Goal: Task Accomplishment & Management: Use online tool/utility

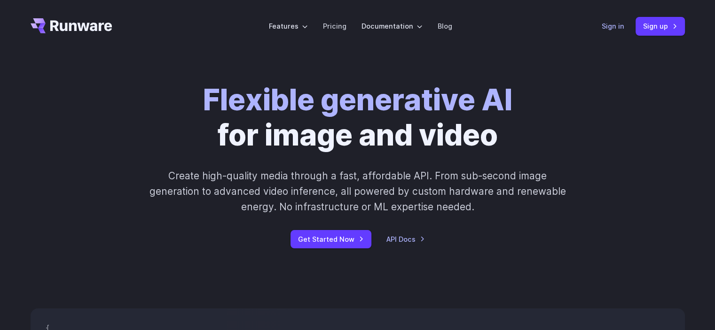
click at [618, 25] on link "Sign in" at bounding box center [612, 26] width 23 height 11
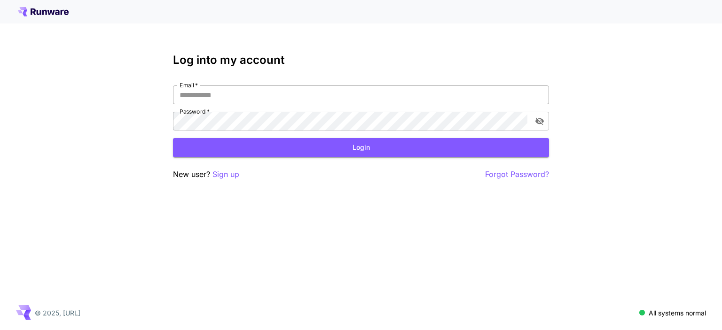
click at [274, 96] on input "Email   *" at bounding box center [361, 95] width 376 height 19
type input "**********"
click button "Login" at bounding box center [361, 147] width 376 height 19
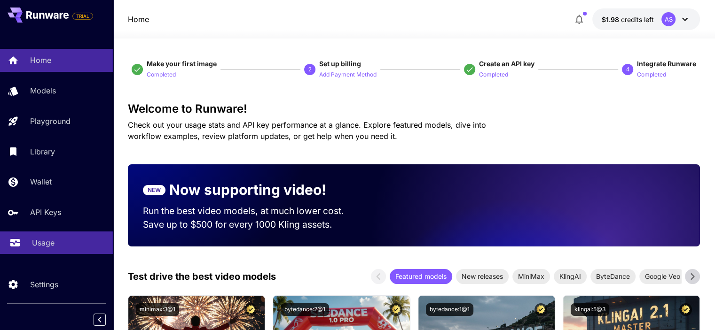
click at [73, 236] on link "Usage" at bounding box center [56, 243] width 113 height 23
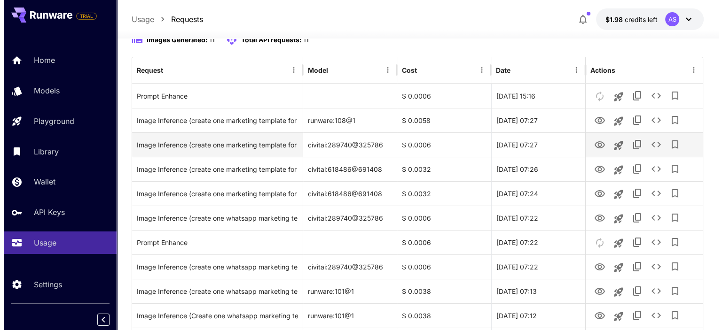
scroll to position [109, 0]
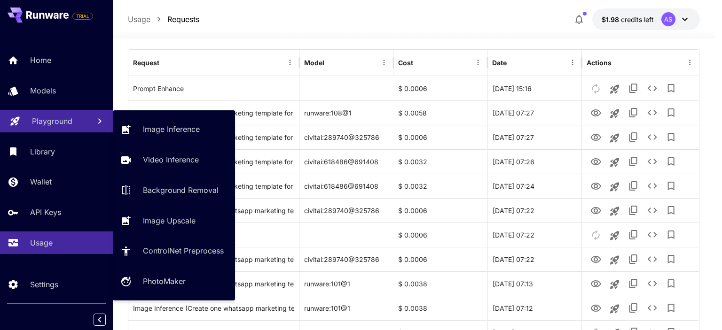
click at [57, 118] on p "Playground" at bounding box center [52, 121] width 40 height 11
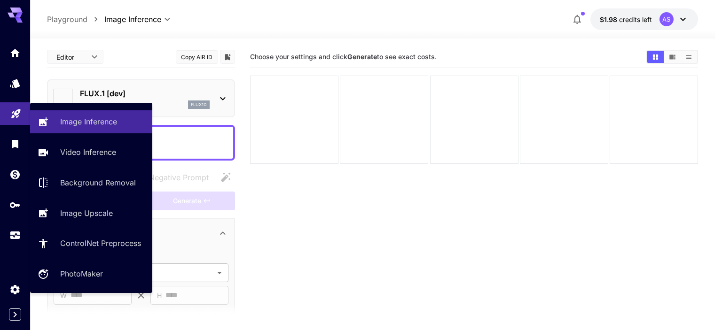
type input "**********"
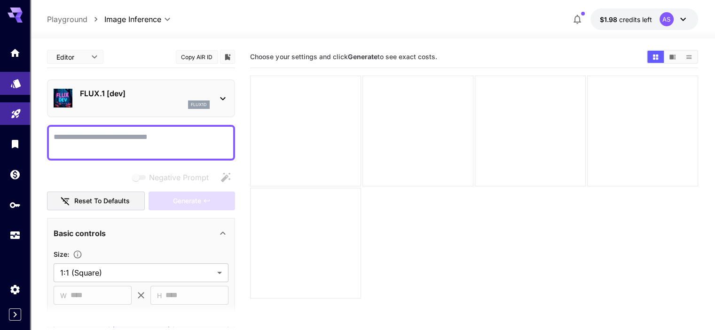
click at [9, 90] on link at bounding box center [15, 83] width 30 height 23
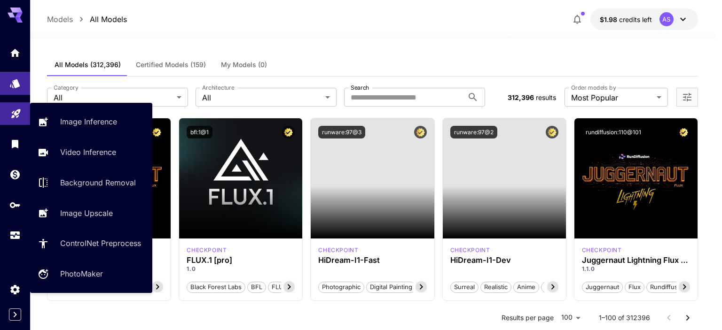
click at [9, 122] on link at bounding box center [15, 113] width 30 height 23
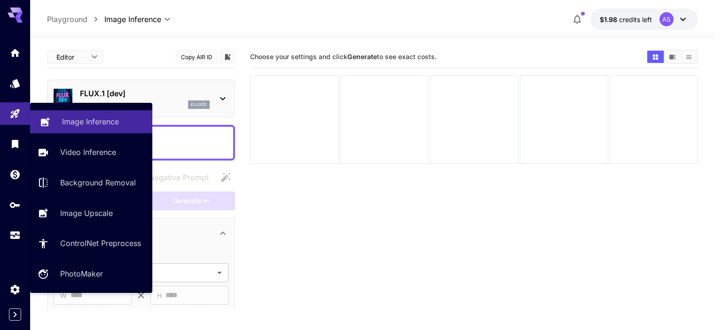
click at [71, 116] on link "Image Inference" at bounding box center [91, 121] width 122 height 23
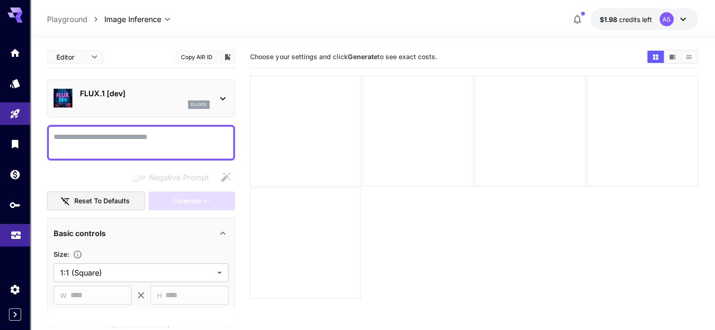
click at [6, 238] on link at bounding box center [15, 235] width 30 height 23
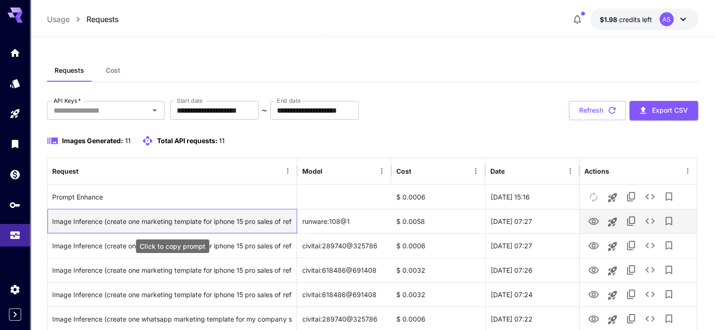
click at [128, 217] on div "Image Inference (create one marketing template for iphone 15 pro sales of refur…" at bounding box center [172, 222] width 240 height 24
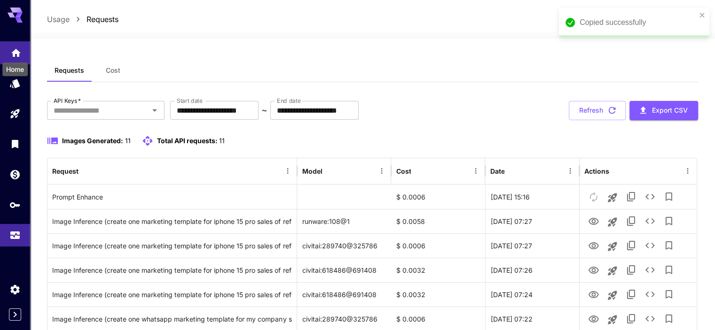
click at [13, 49] on icon "Home" at bounding box center [15, 50] width 11 height 11
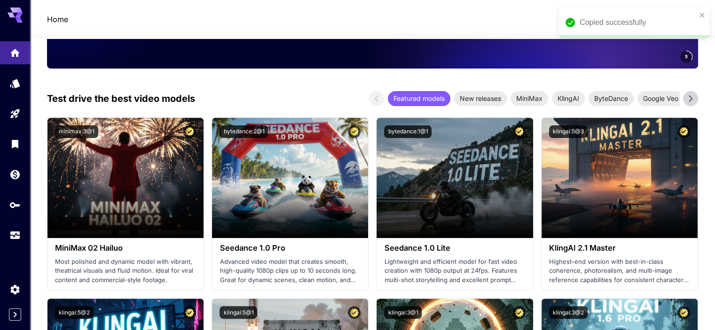
scroll to position [225, 0]
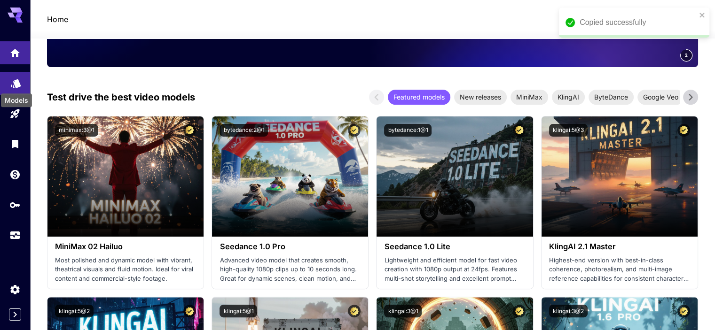
click at [13, 82] on icon "Models" at bounding box center [15, 80] width 11 height 11
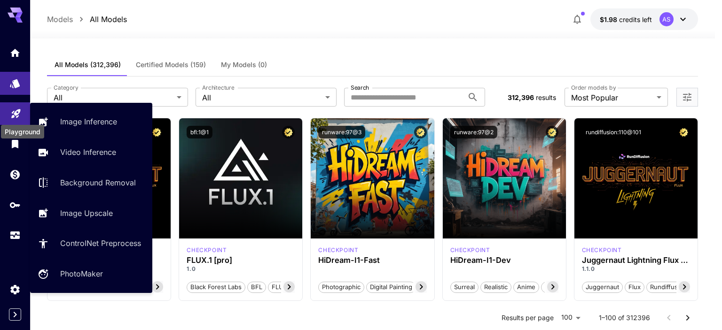
click at [14, 114] on icon "Playground" at bounding box center [15, 110] width 11 height 11
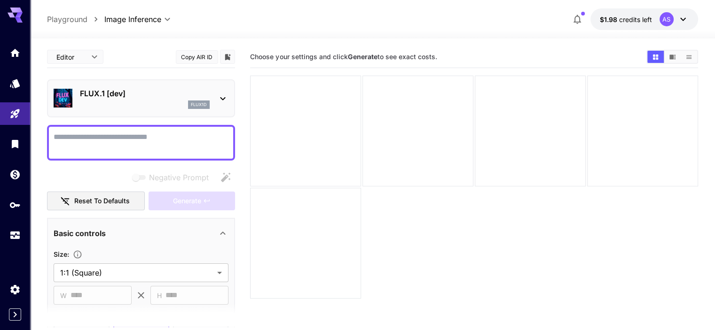
click at [626, 25] on button "$1.98 credits left AS" at bounding box center [644, 19] width 108 height 22
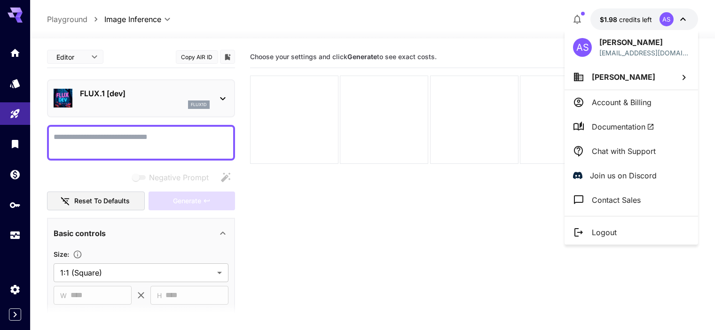
click at [8, 146] on div at bounding box center [361, 165] width 722 height 330
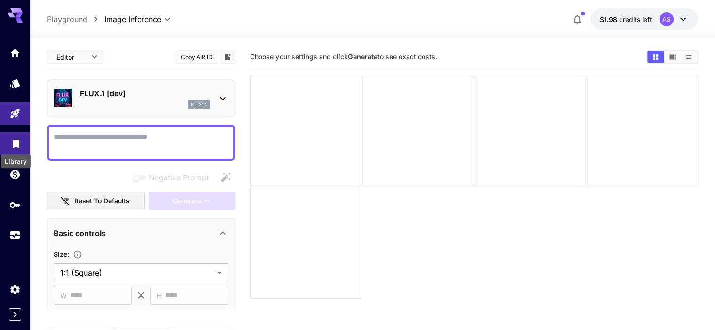
click at [15, 145] on icon "Library" at bounding box center [16, 141] width 7 height 8
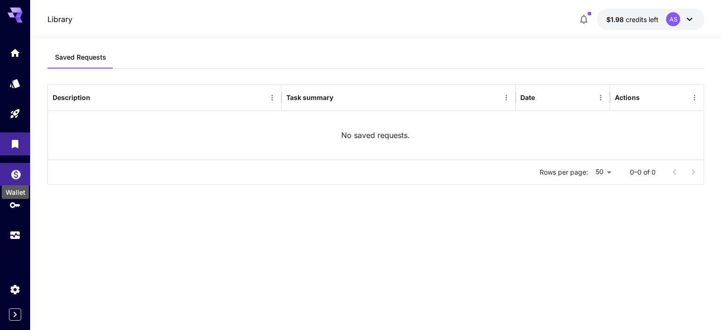
click at [19, 173] on icon "Wallet" at bounding box center [15, 171] width 9 height 9
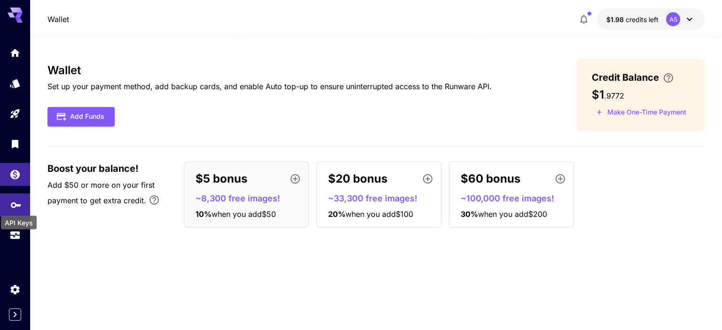
click at [14, 201] on icon "API Keys" at bounding box center [15, 201] width 11 height 11
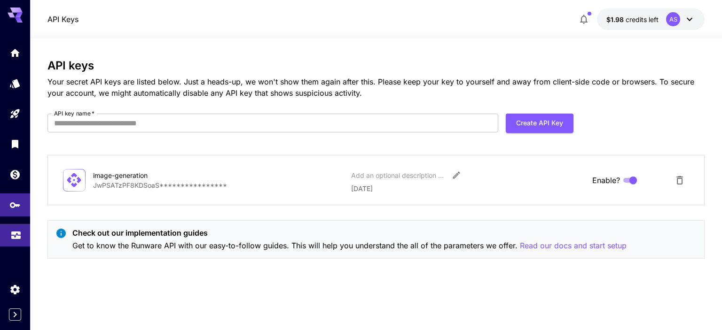
click at [3, 231] on link at bounding box center [15, 235] width 30 height 23
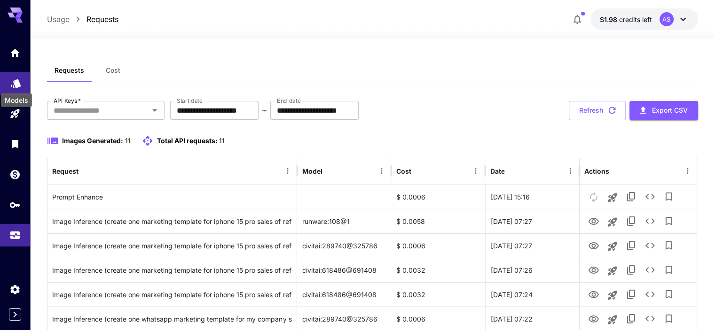
click at [16, 77] on icon "Models" at bounding box center [15, 80] width 11 height 11
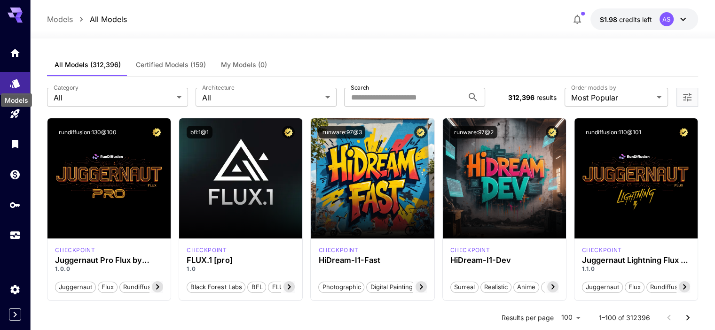
click at [4, 102] on div "Models" at bounding box center [16, 101] width 31 height 14
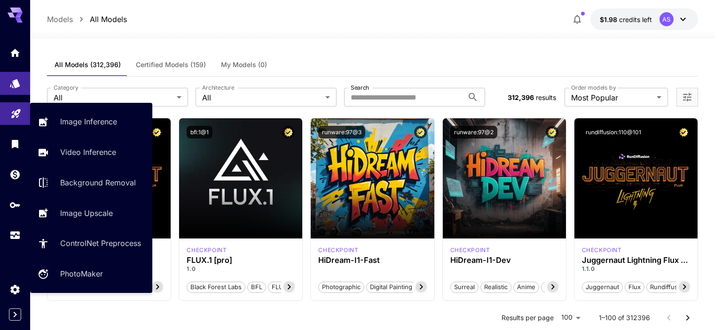
click at [9, 111] on link at bounding box center [15, 113] width 30 height 23
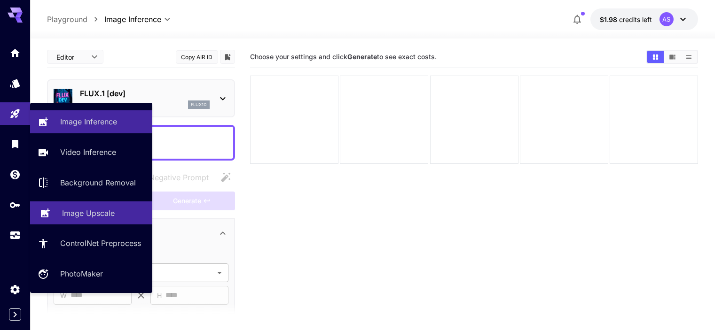
click at [100, 205] on link "Image Upscale" at bounding box center [91, 213] width 122 height 23
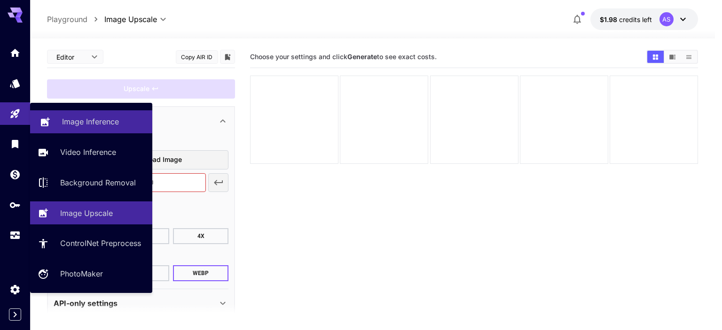
click at [76, 125] on p "Image Inference" at bounding box center [90, 121] width 57 height 11
type input "**********"
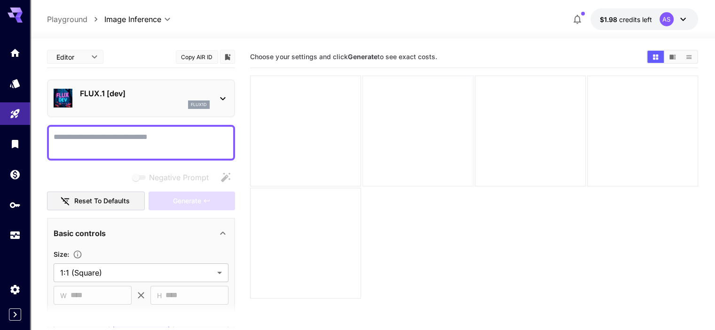
click at [374, 121] on div at bounding box center [417, 131] width 111 height 111
click at [293, 118] on div at bounding box center [305, 131] width 111 height 111
click at [329, 120] on div at bounding box center [305, 131] width 111 height 111
click at [180, 76] on div "**********" at bounding box center [141, 321] width 188 height 551
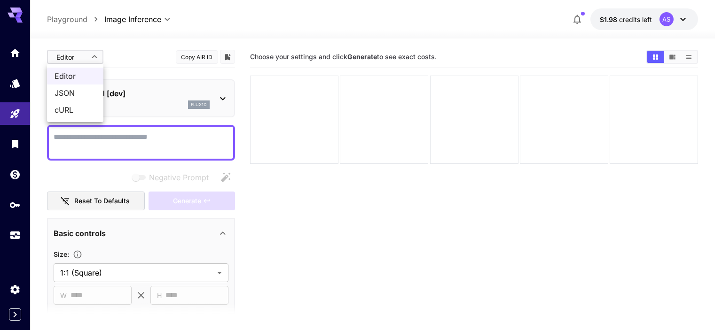
click at [98, 55] on body "**********" at bounding box center [361, 202] width 722 height 405
click at [136, 51] on div at bounding box center [361, 165] width 722 height 330
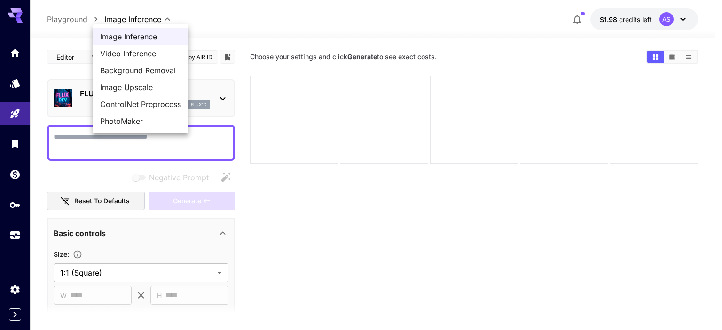
click at [160, 19] on body "**********" at bounding box center [361, 202] width 722 height 405
click at [0, 234] on div at bounding box center [361, 165] width 722 height 330
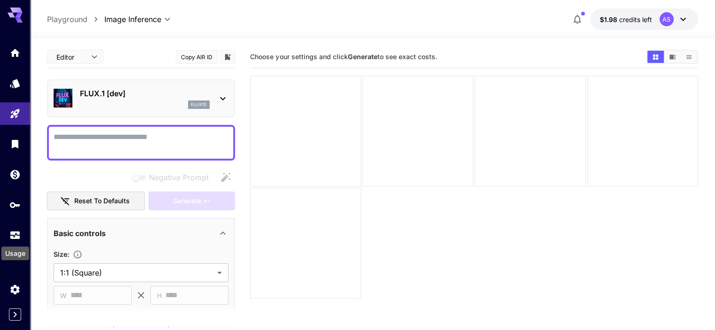
click at [12, 232] on icon "Usage" at bounding box center [14, 231] width 9 height 5
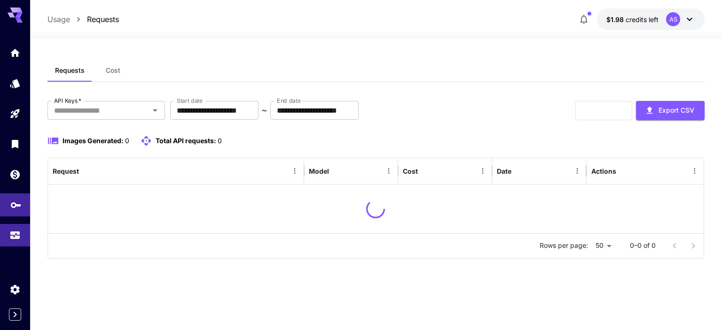
click at [25, 209] on link at bounding box center [15, 205] width 30 height 23
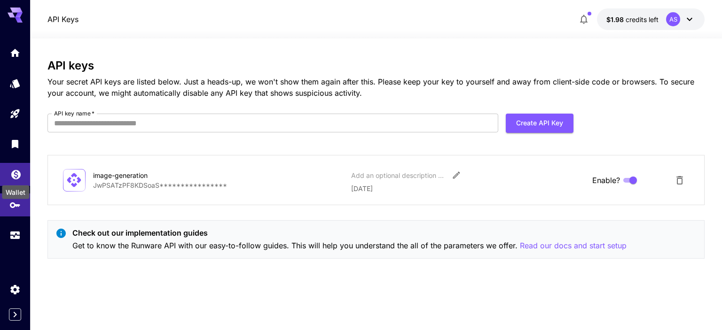
click at [18, 168] on link at bounding box center [15, 174] width 30 height 23
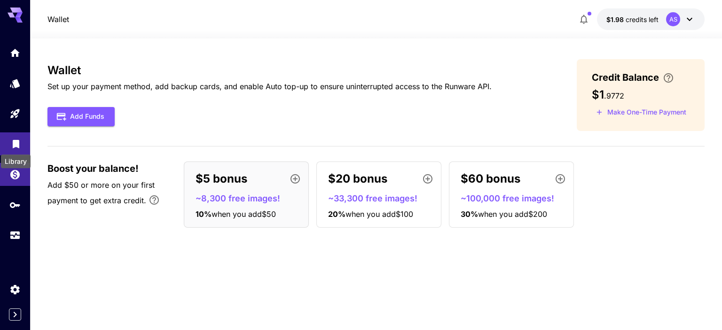
click at [16, 140] on icon "Library" at bounding box center [15, 141] width 11 height 11
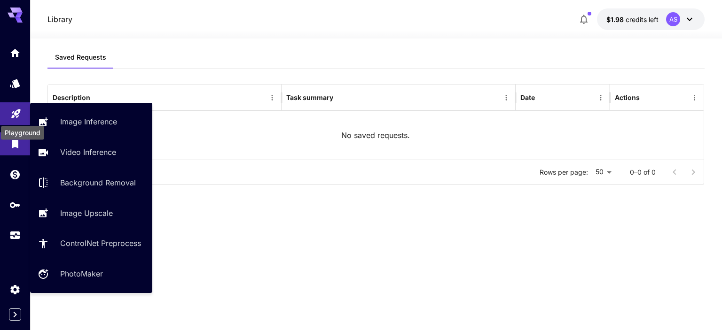
click at [17, 112] on icon "Playground" at bounding box center [15, 111] width 11 height 11
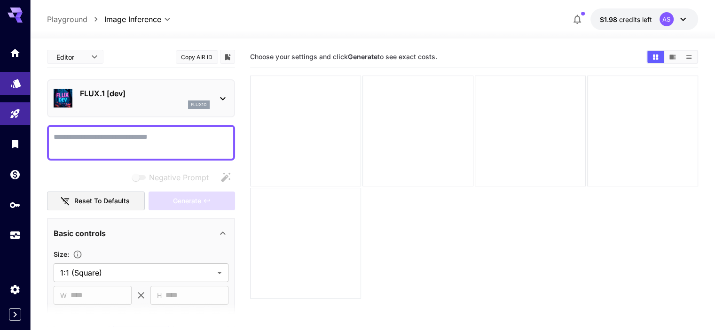
click at [11, 76] on link at bounding box center [15, 83] width 30 height 23
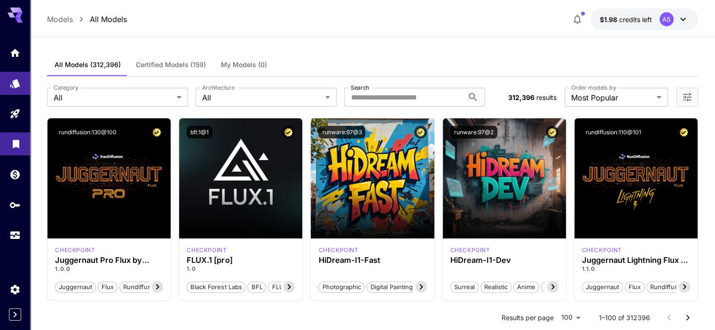
click at [8, 142] on link at bounding box center [15, 144] width 30 height 23
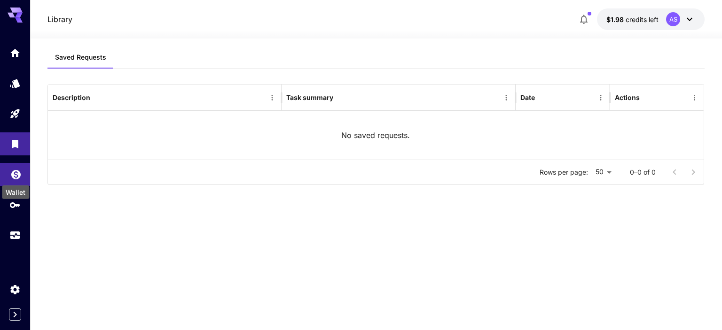
click at [13, 177] on icon "Wallet" at bounding box center [15, 172] width 9 height 9
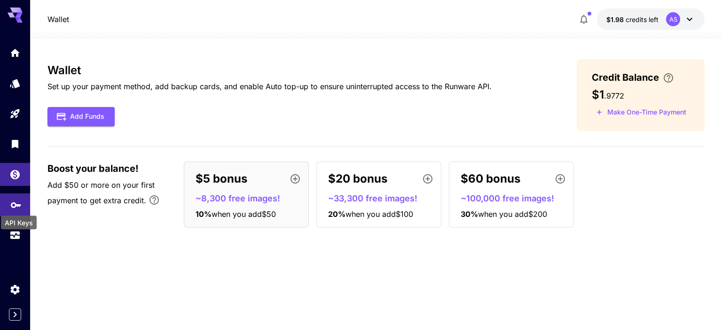
click at [11, 203] on icon "API Keys" at bounding box center [16, 203] width 10 height 6
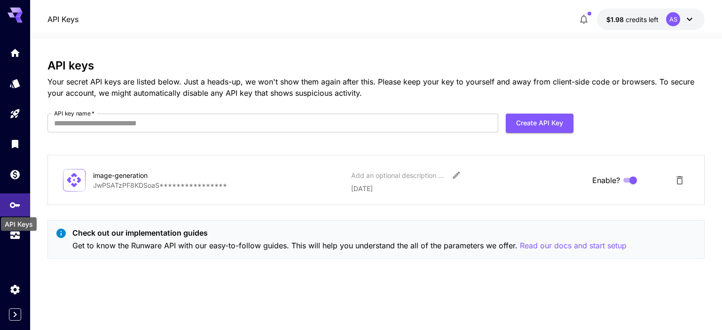
click at [11, 228] on div "API Keys" at bounding box center [19, 225] width 36 height 14
click at [12, 240] on div "Usage" at bounding box center [15, 250] width 30 height 21
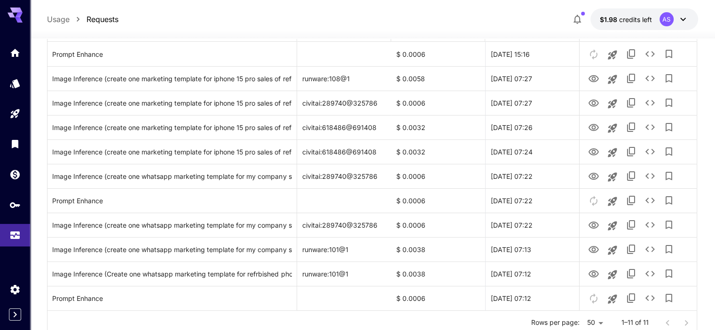
scroll to position [144, 0]
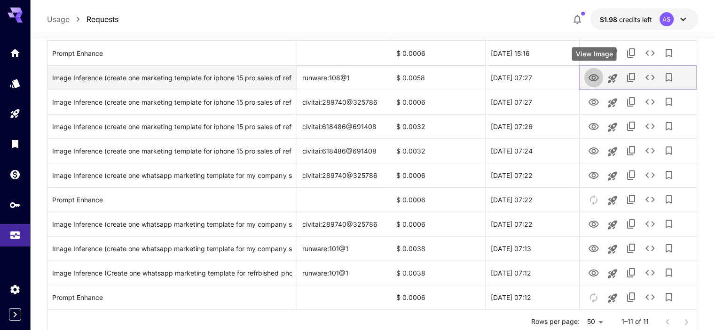
click at [592, 78] on icon "View Image" at bounding box center [593, 77] width 10 height 7
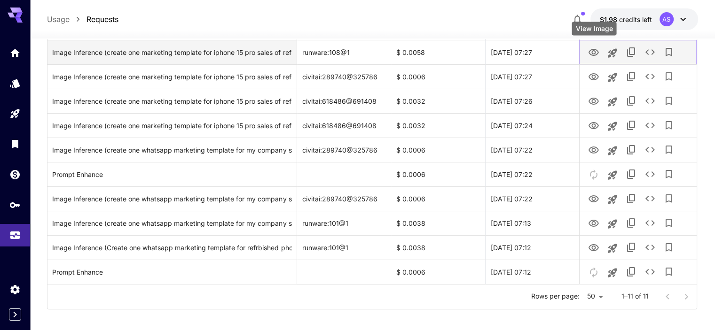
scroll to position [176, 0]
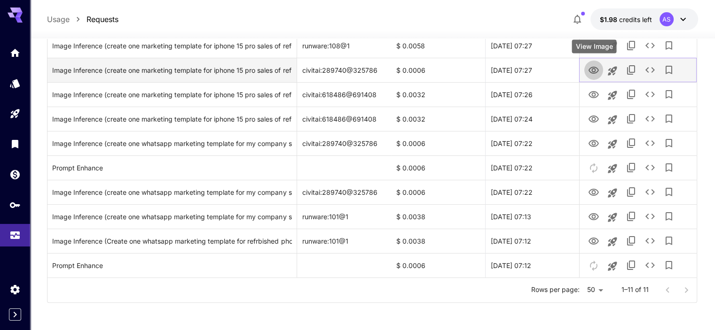
click at [590, 66] on icon "View Image" at bounding box center [593, 70] width 11 height 11
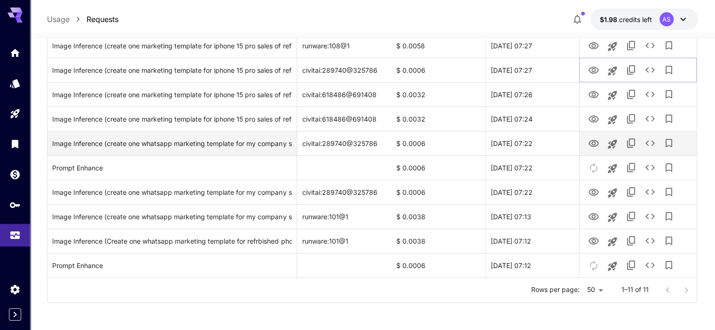
scroll to position [0, 0]
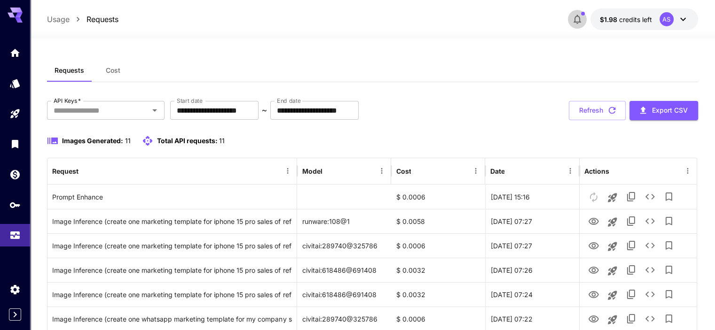
click at [572, 19] on icon "button" at bounding box center [576, 19] width 11 height 11
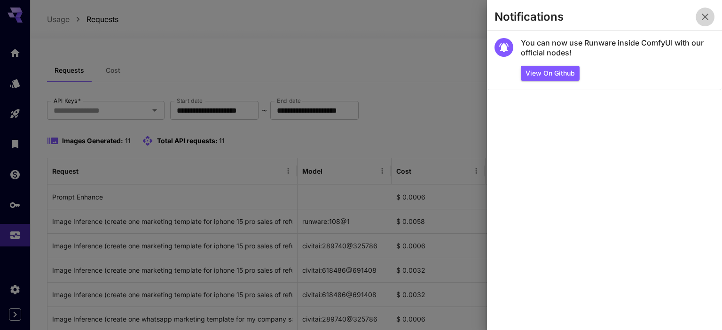
click at [705, 18] on icon "button" at bounding box center [705, 17] width 7 height 7
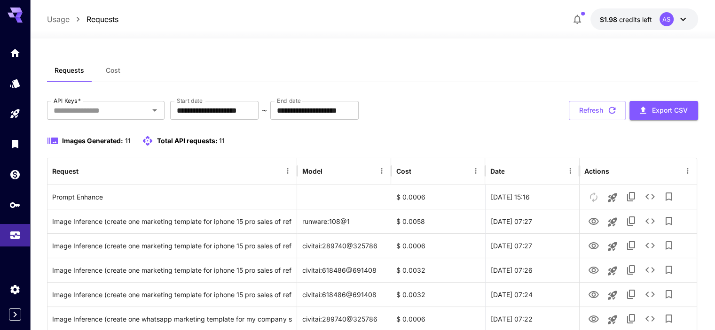
click at [664, 19] on div "AS" at bounding box center [666, 19] width 14 height 14
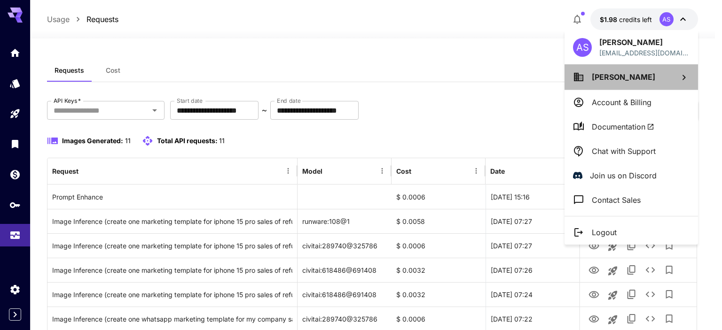
click at [677, 75] on li "[PERSON_NAME]" at bounding box center [630, 76] width 133 height 25
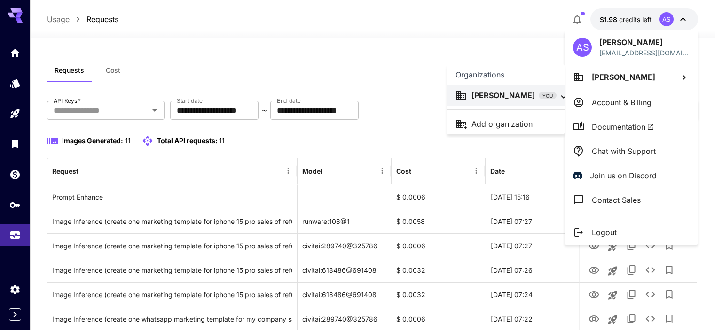
click at [15, 84] on div at bounding box center [361, 165] width 722 height 330
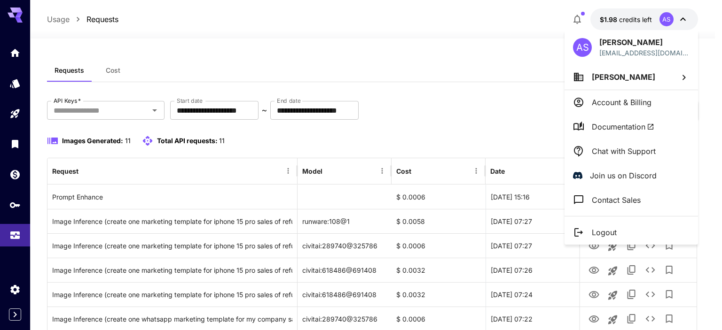
click at [15, 84] on div at bounding box center [361, 165] width 722 height 330
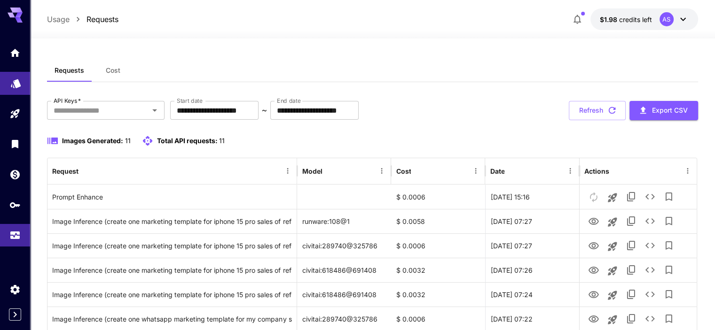
click at [15, 87] on link at bounding box center [15, 83] width 30 height 23
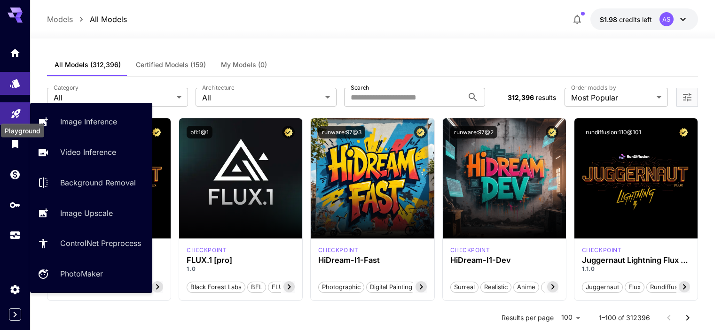
click at [15, 112] on icon "Playground" at bounding box center [15, 111] width 11 height 11
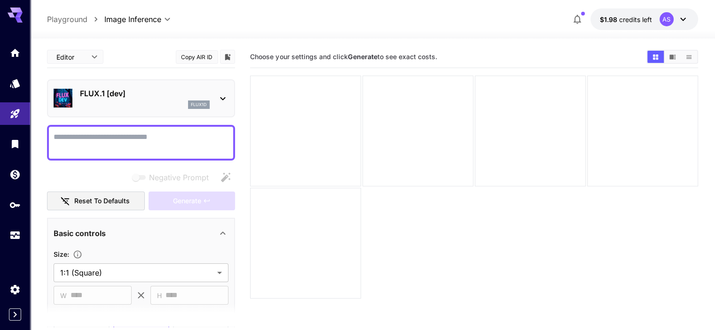
click at [250, 191] on section "Choose your settings and click Generate to see exact costs." at bounding box center [473, 211] width 447 height 330
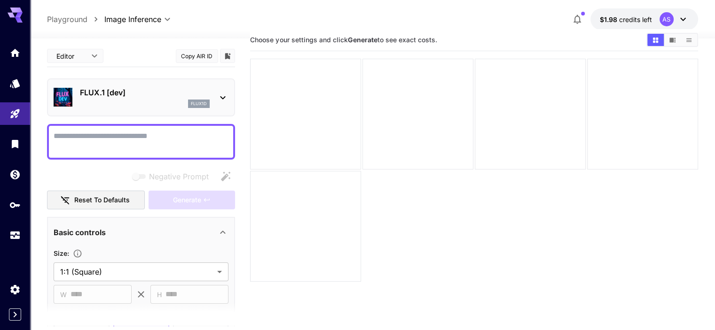
scroll to position [74, 0]
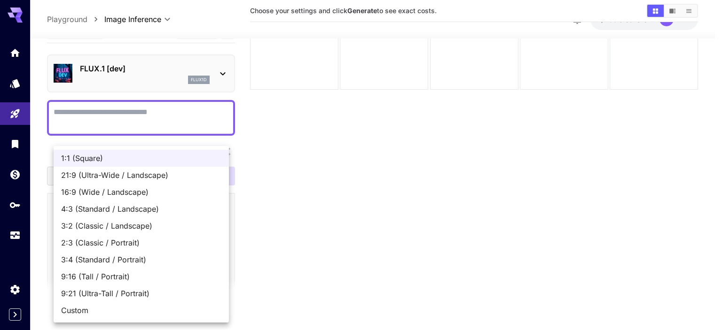
click at [214, 239] on body "**********" at bounding box center [361, 128] width 722 height 405
click at [252, 236] on div at bounding box center [361, 165] width 722 height 330
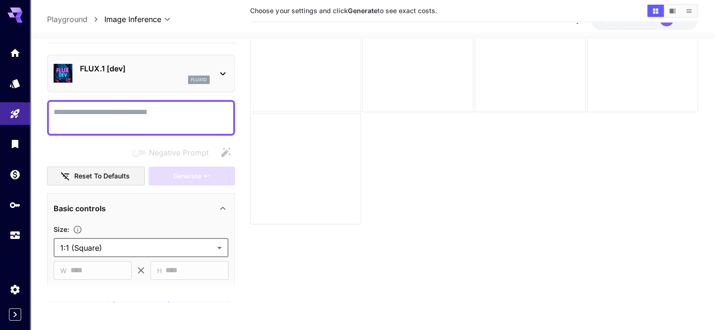
scroll to position [0, 0]
